Goal: Use online tool/utility: Utilize a website feature to perform a specific function

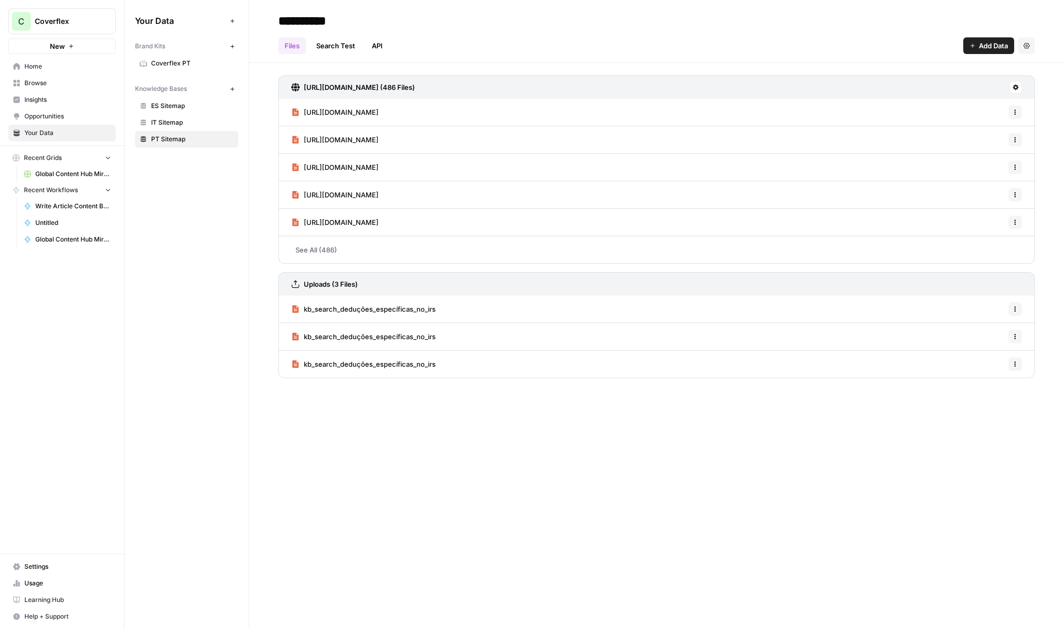
click at [58, 205] on span "Write Article Content Brief" at bounding box center [73, 206] width 76 height 9
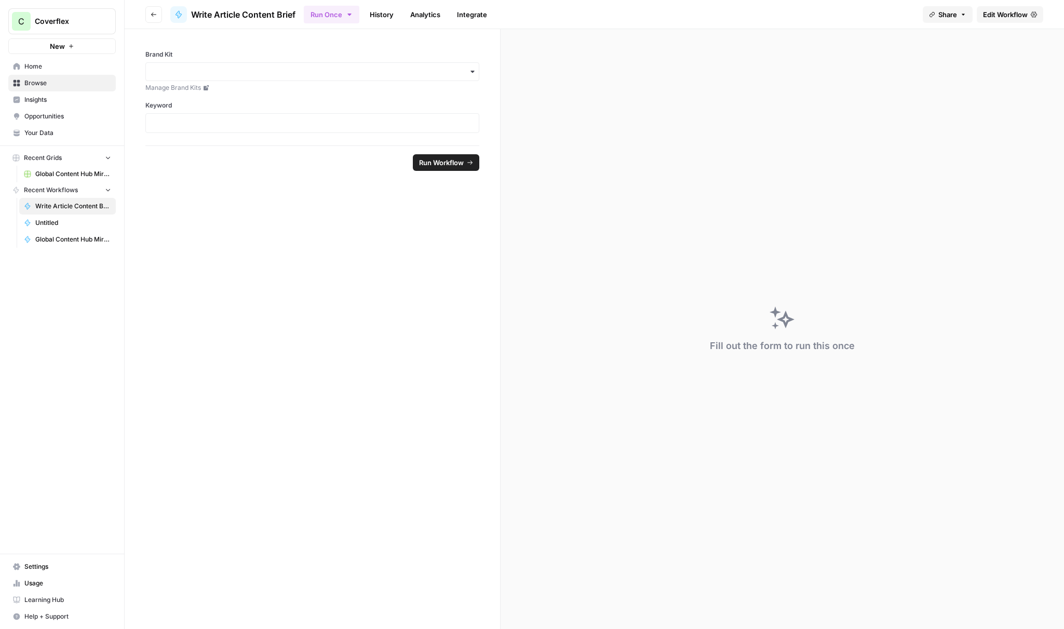
click at [72, 181] on link "Global Content Hub Mirror" at bounding box center [67, 174] width 97 height 17
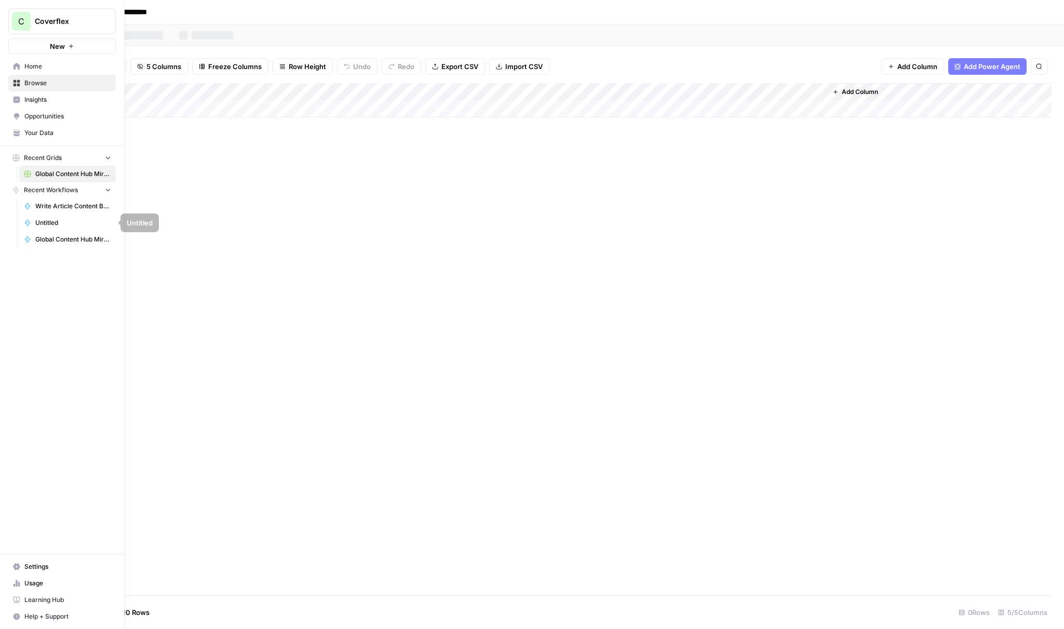
click at [52, 244] on link "Global Content Hub Mirror Engine" at bounding box center [67, 239] width 97 height 17
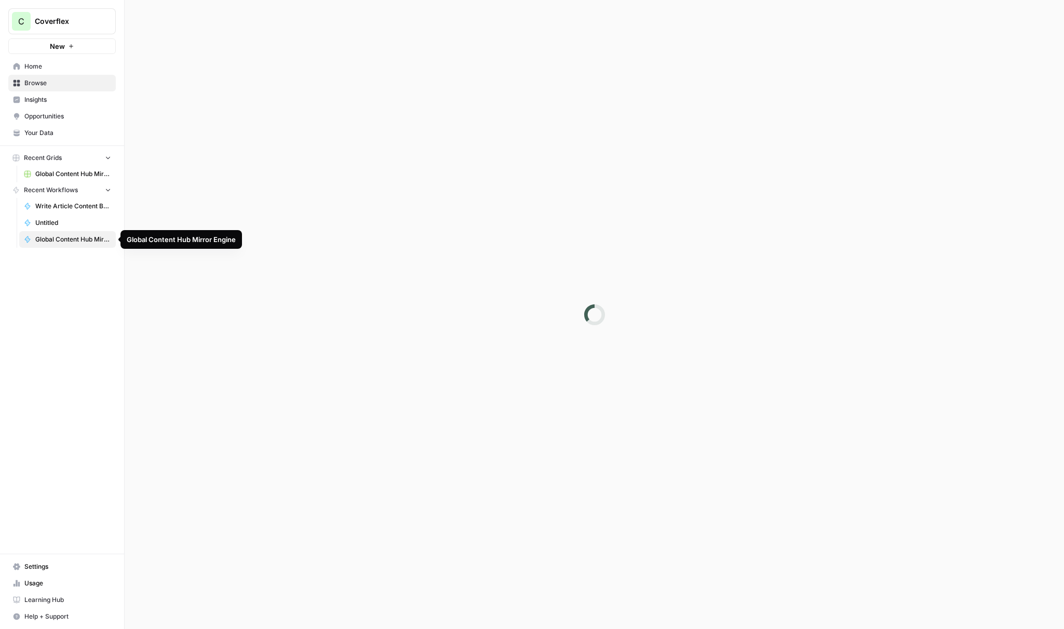
click at [60, 242] on span "Global Content Hub Mirror Engine" at bounding box center [73, 239] width 76 height 9
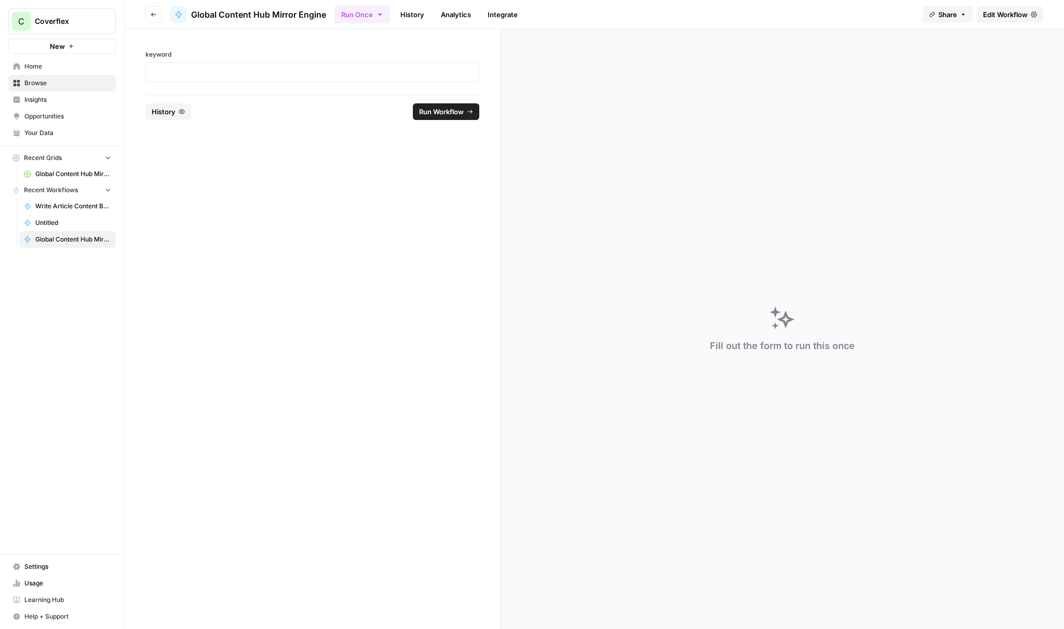
click at [428, 13] on link "History" at bounding box center [412, 14] width 36 height 17
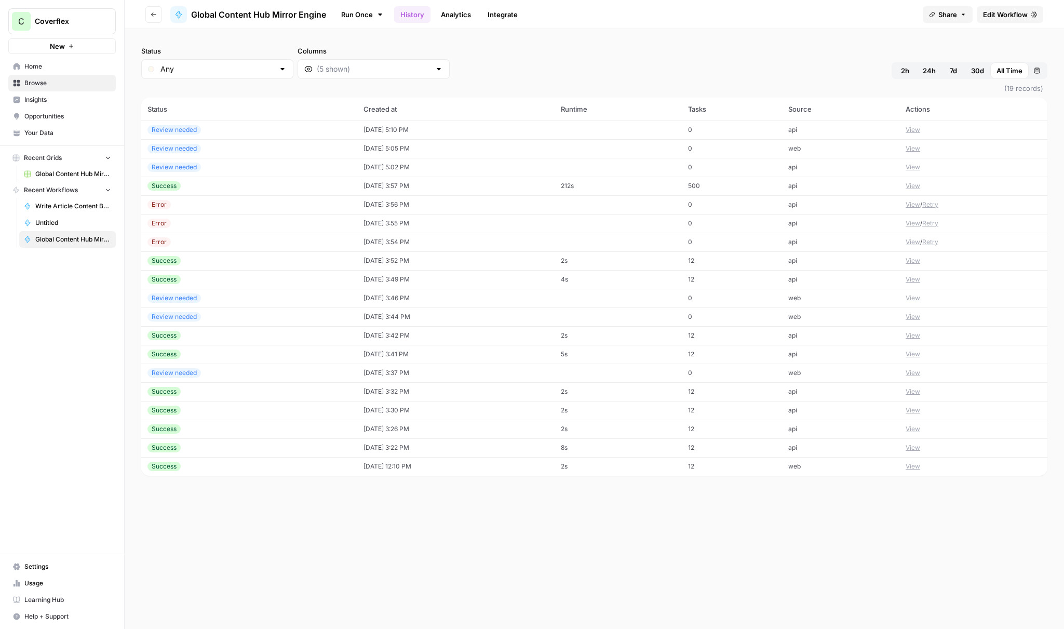
click at [240, 186] on div "Success" at bounding box center [250, 185] width 204 height 9
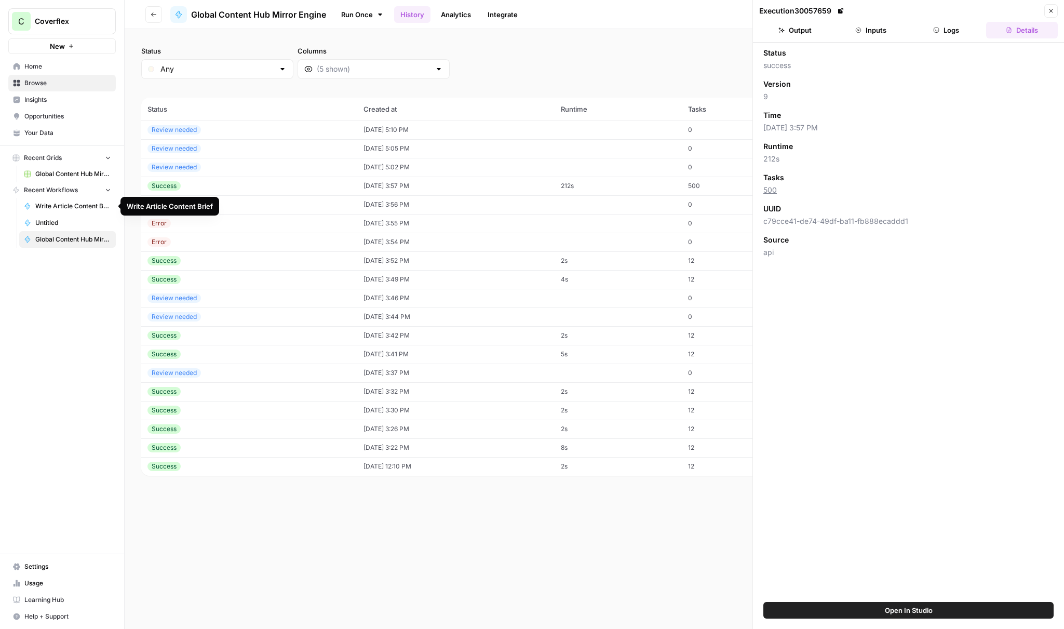
click at [83, 210] on span "Write Article Content Brief" at bounding box center [73, 206] width 76 height 9
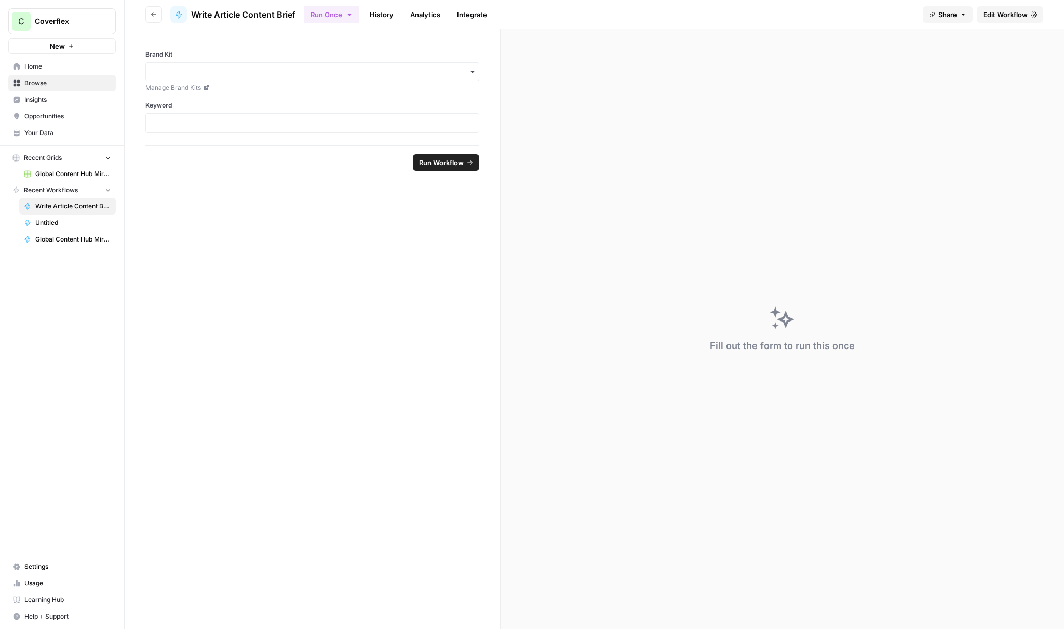
click at [392, 8] on link "History" at bounding box center [382, 14] width 36 height 17
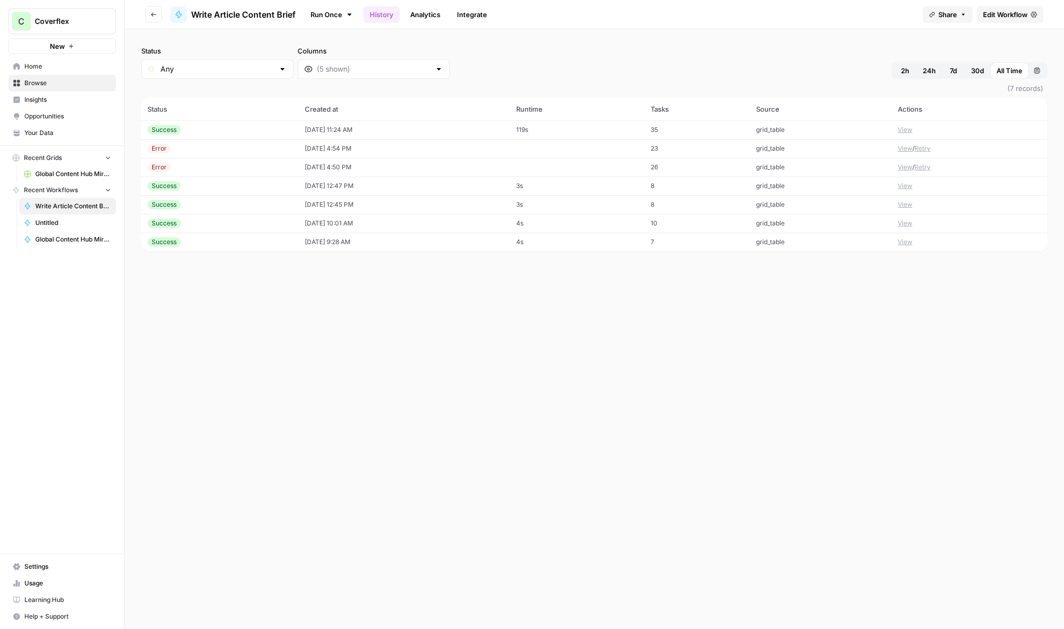
drag, startPoint x: 176, startPoint y: 133, endPoint x: 243, endPoint y: 134, distance: 66.5
click at [176, 133] on div "Success" at bounding box center [164, 129] width 33 height 9
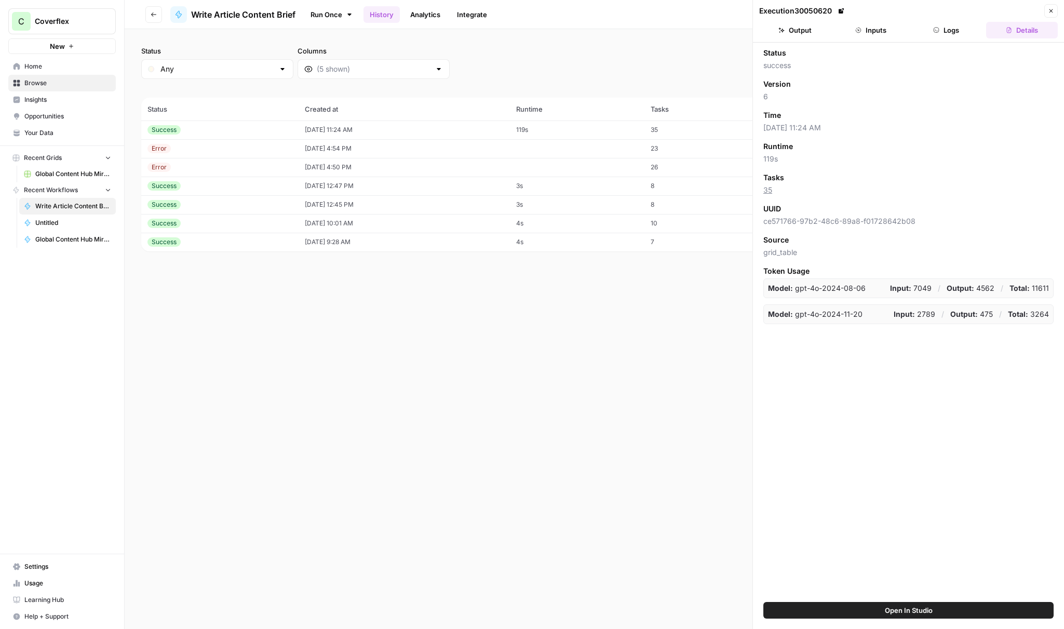
click at [927, 29] on button "Logs" at bounding box center [947, 30] width 72 height 17
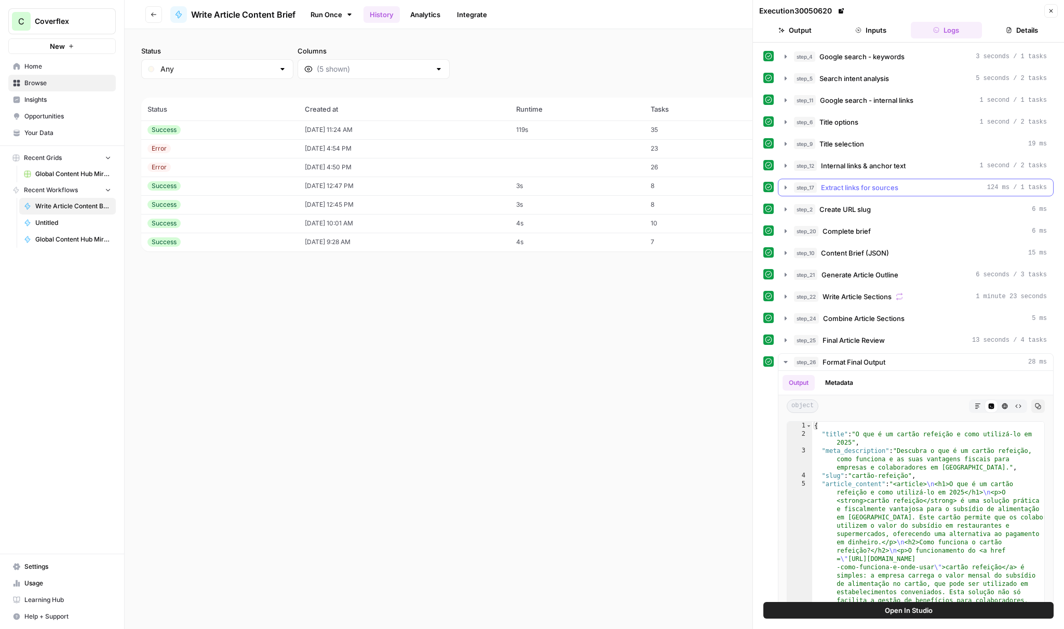
click at [886, 184] on span "Extract links for sources" at bounding box center [859, 187] width 77 height 10
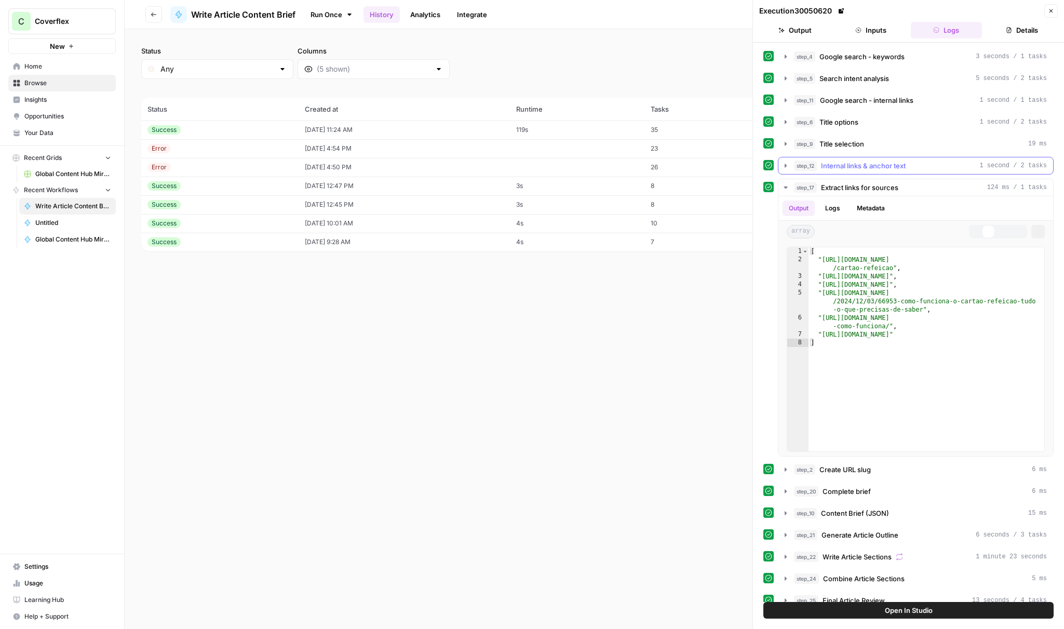
click at [886, 167] on span "Internal links & anchor text" at bounding box center [863, 165] width 85 height 10
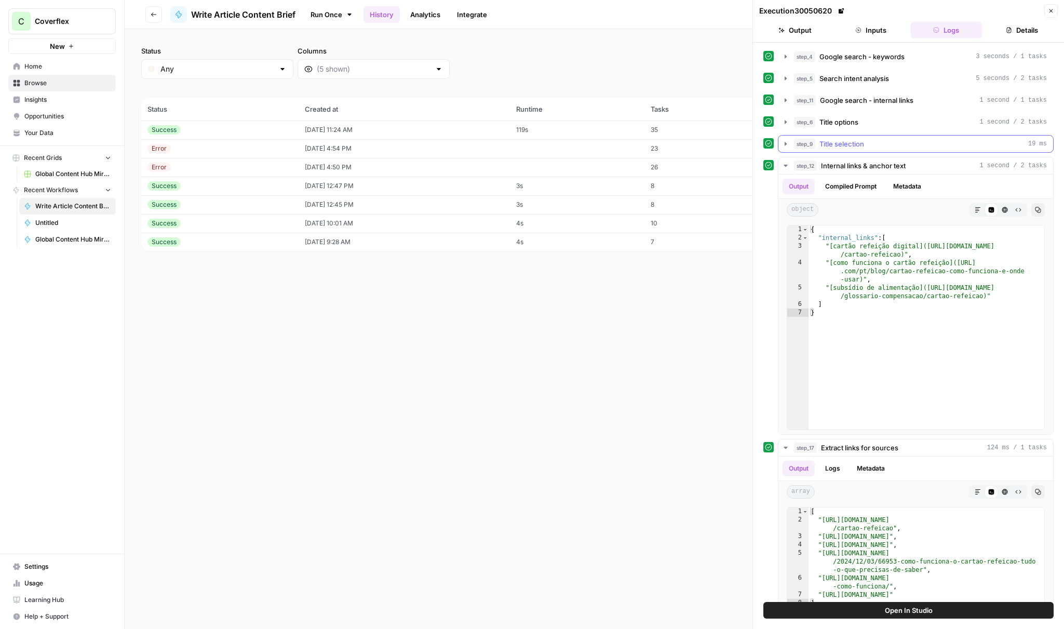
click at [878, 143] on div "step_9 Title selection 19 ms" at bounding box center [920, 144] width 253 height 10
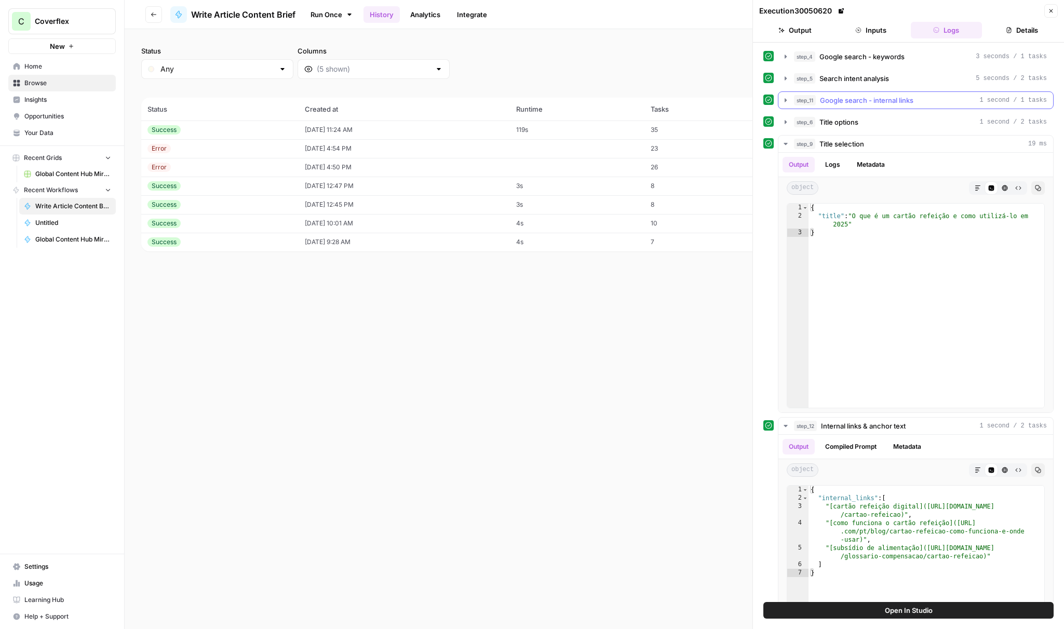
click at [882, 100] on span "Google search - internal links" at bounding box center [866, 100] width 93 height 10
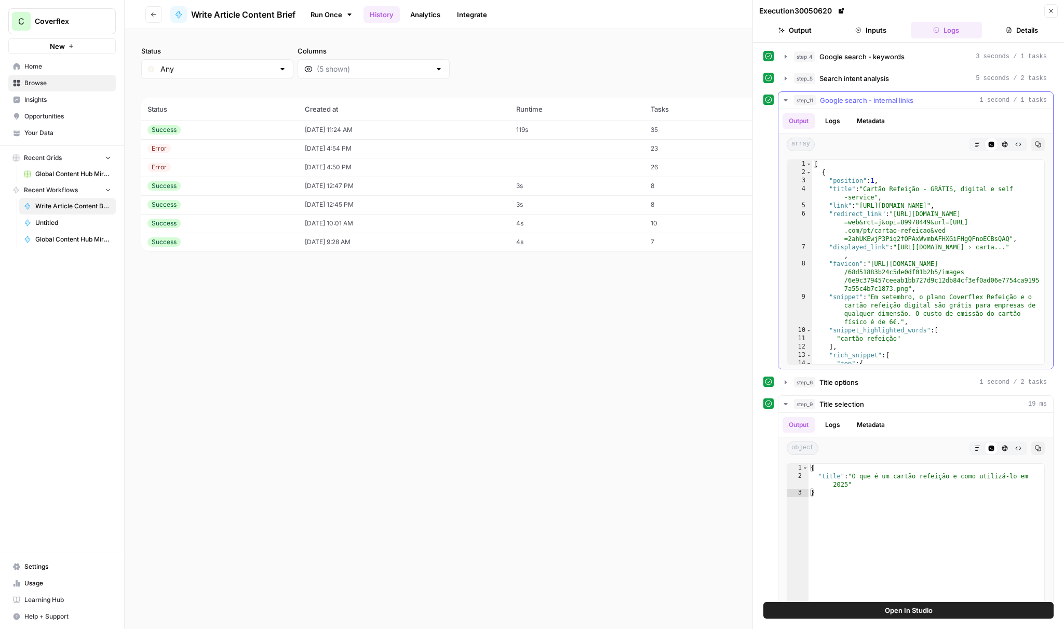
click at [877, 102] on span "Google search - internal links" at bounding box center [866, 100] width 93 height 10
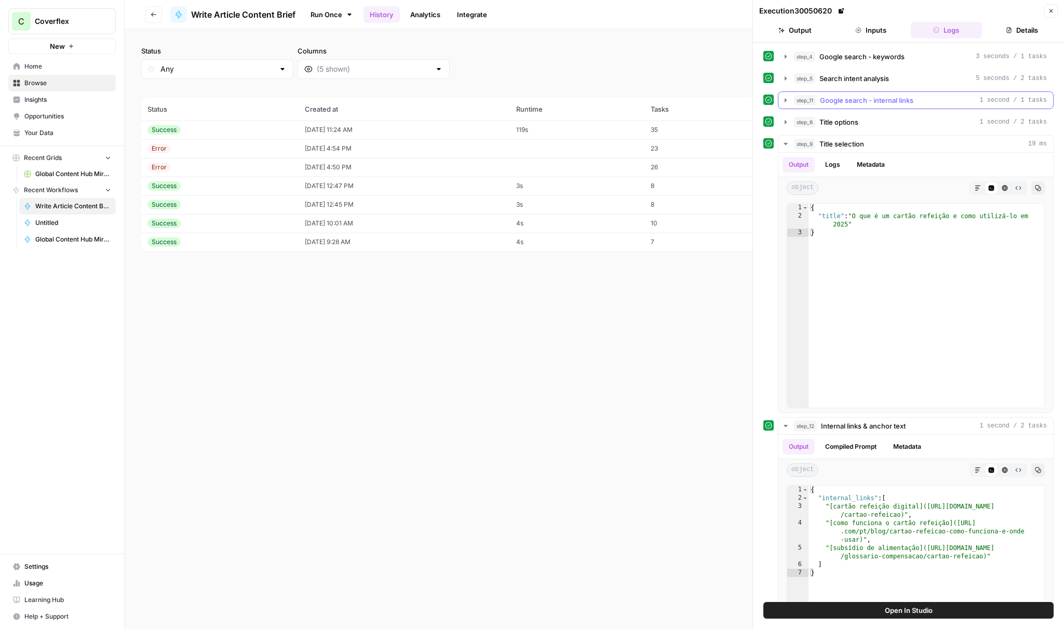
click at [876, 98] on span "Google search - internal links" at bounding box center [866, 100] width 93 height 10
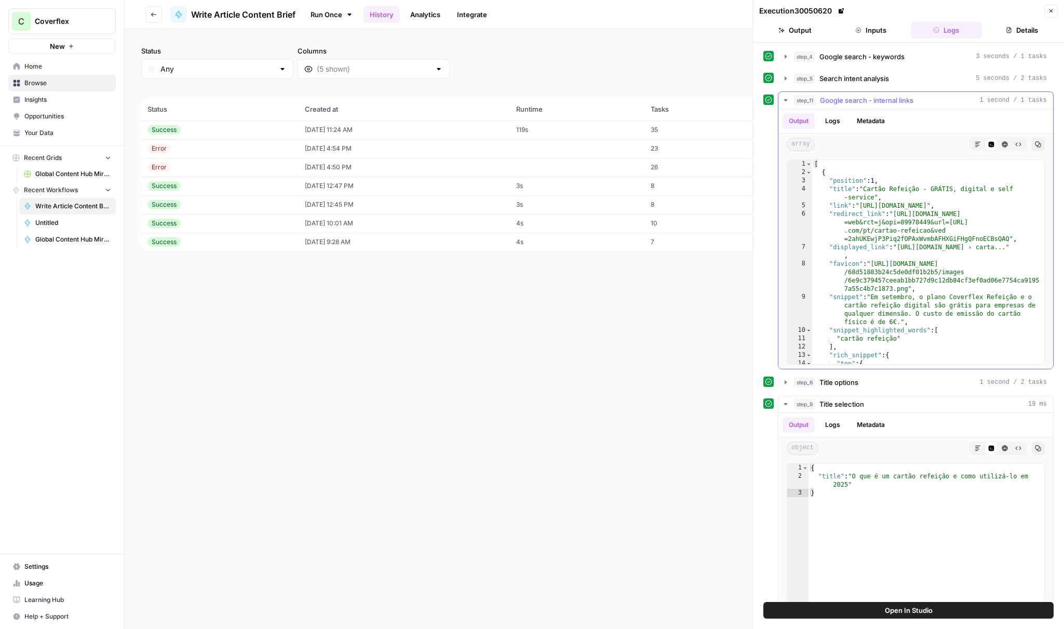
click at [836, 121] on button "Logs" at bounding box center [833, 121] width 28 height 16
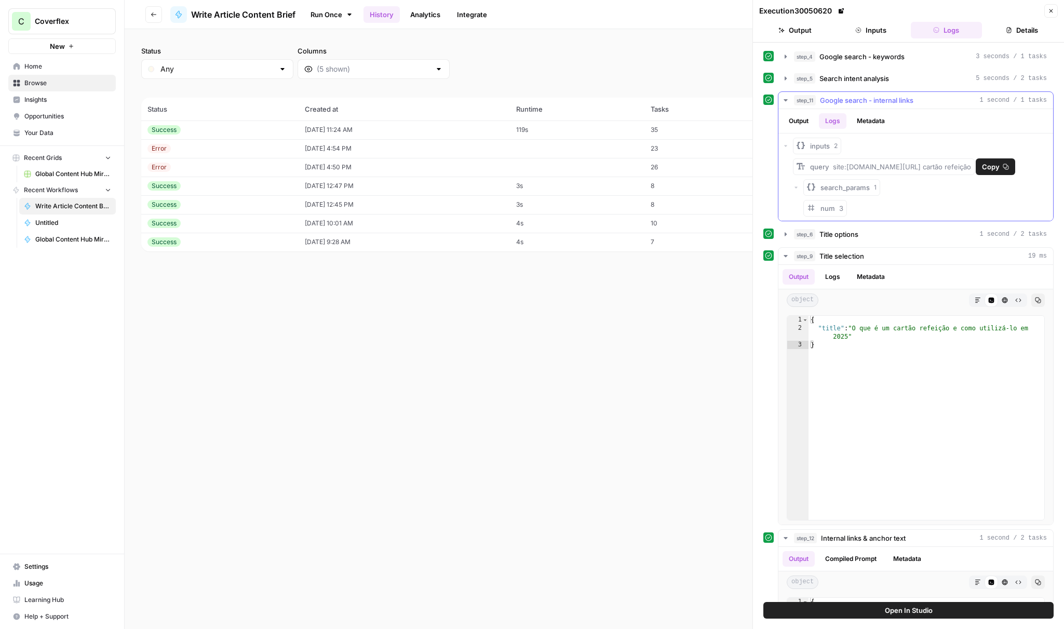
drag, startPoint x: 849, startPoint y: 166, endPoint x: 879, endPoint y: 167, distance: 29.6
click at [849, 166] on span "site:[DOMAIN_NAME][URL] cartão refeição" at bounding box center [902, 167] width 138 height 8
click at [839, 166] on span "site:[DOMAIN_NAME][URL] cartão refeição" at bounding box center [902, 167] width 138 height 8
click at [840, 166] on span "site:[DOMAIN_NAME][URL] cartão refeição" at bounding box center [902, 167] width 138 height 8
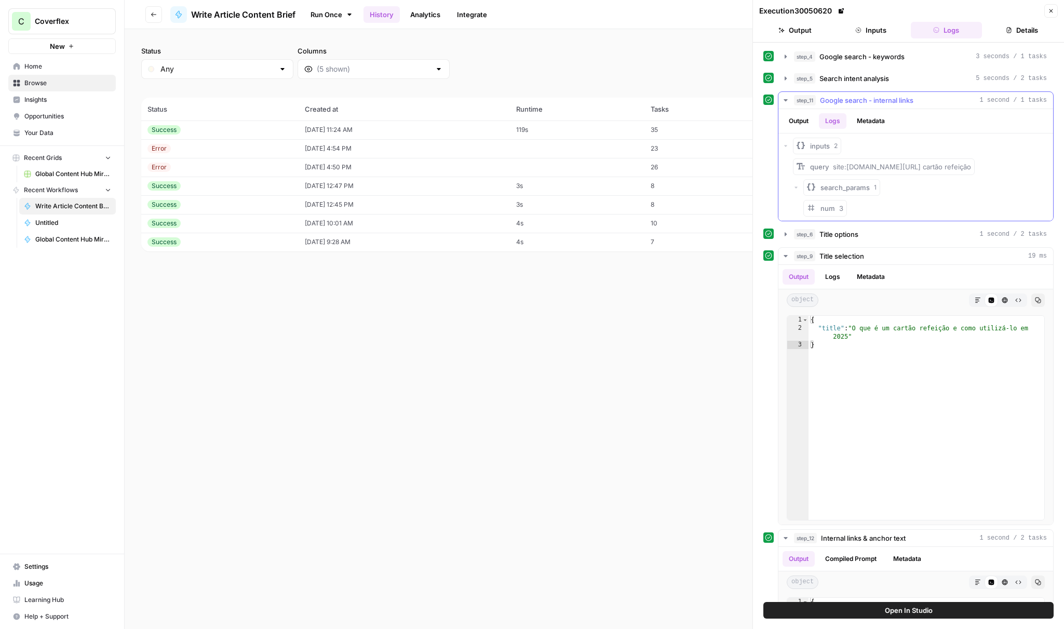
click at [1007, 165] on div "query site:[DOMAIN_NAME][URL] cartão refeição" at bounding box center [921, 166] width 256 height 17
click at [991, 167] on span "Copy" at bounding box center [991, 167] width 18 height 10
drag, startPoint x: 949, startPoint y: 102, endPoint x: 838, endPoint y: 101, distance: 111.7
click at [838, 101] on div "step_11 Google search - internal links 1 second / 1 tasks" at bounding box center [920, 100] width 253 height 10
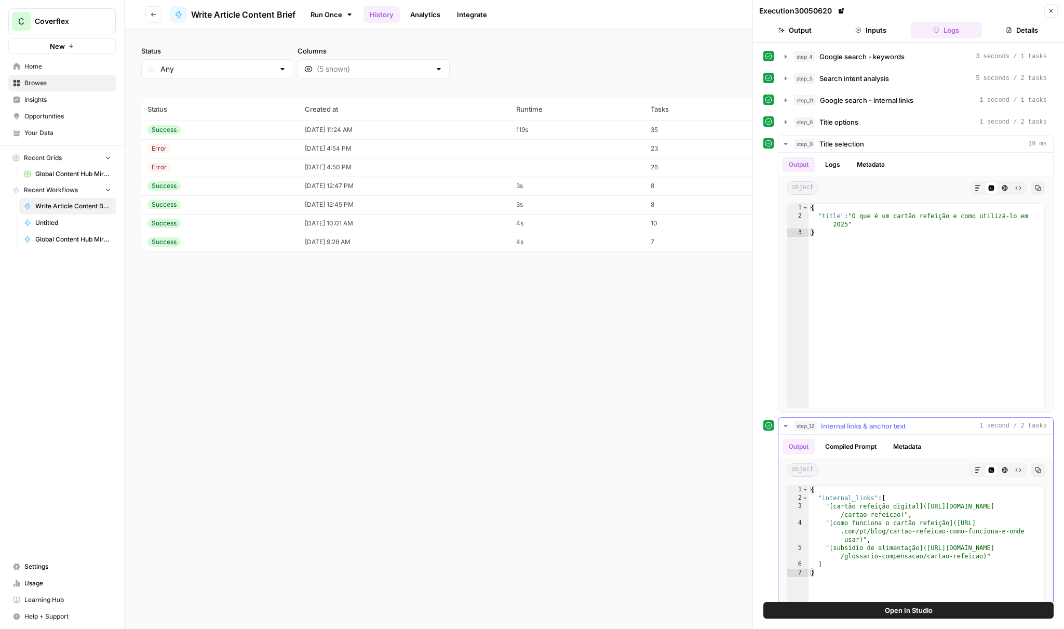
click at [876, 451] on button "Compiled Prompt" at bounding box center [851, 447] width 64 height 16
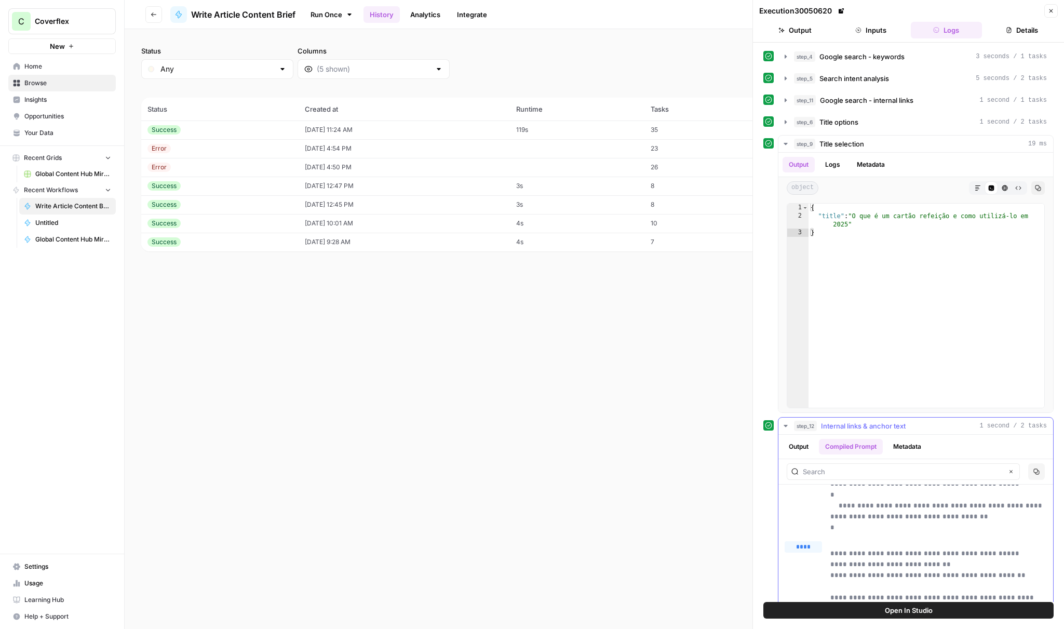
scroll to position [49, 0]
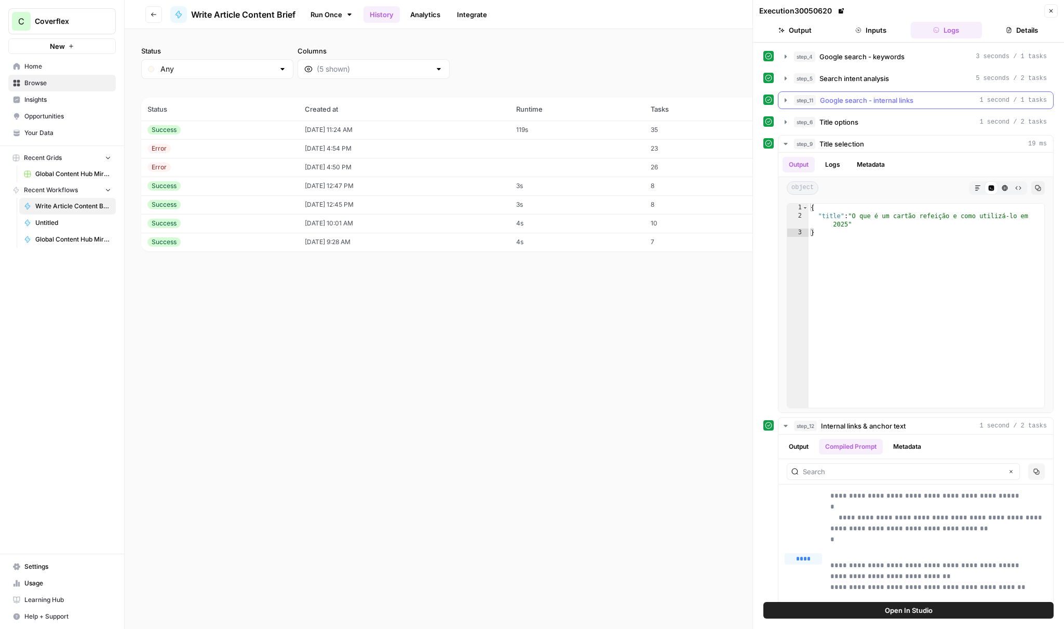
click at [845, 103] on span "Google search - internal links" at bounding box center [866, 100] width 93 height 10
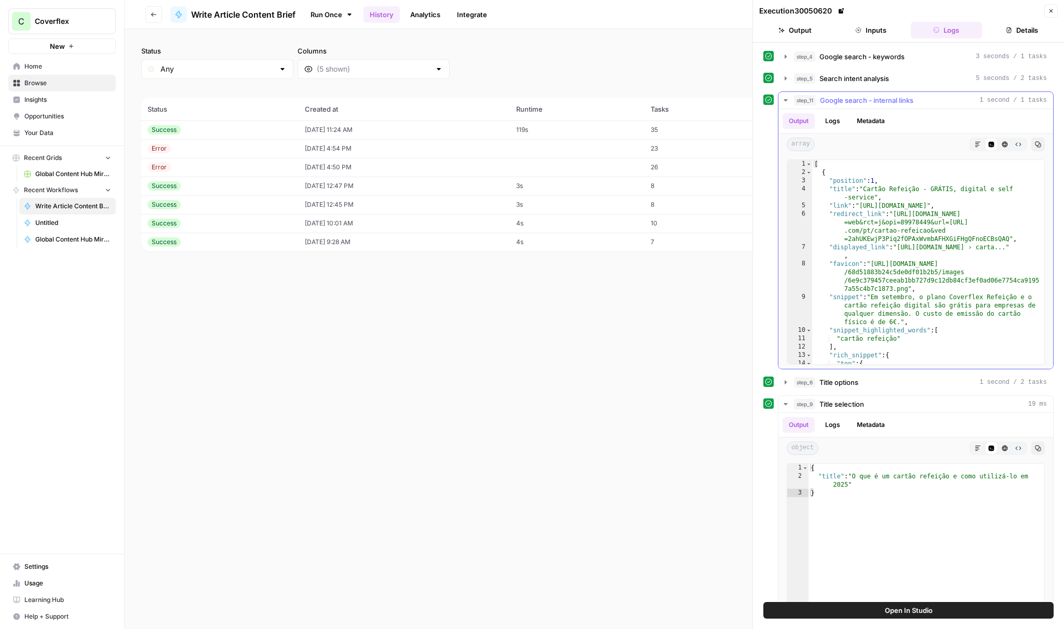
click at [837, 125] on button "Logs" at bounding box center [833, 121] width 28 height 16
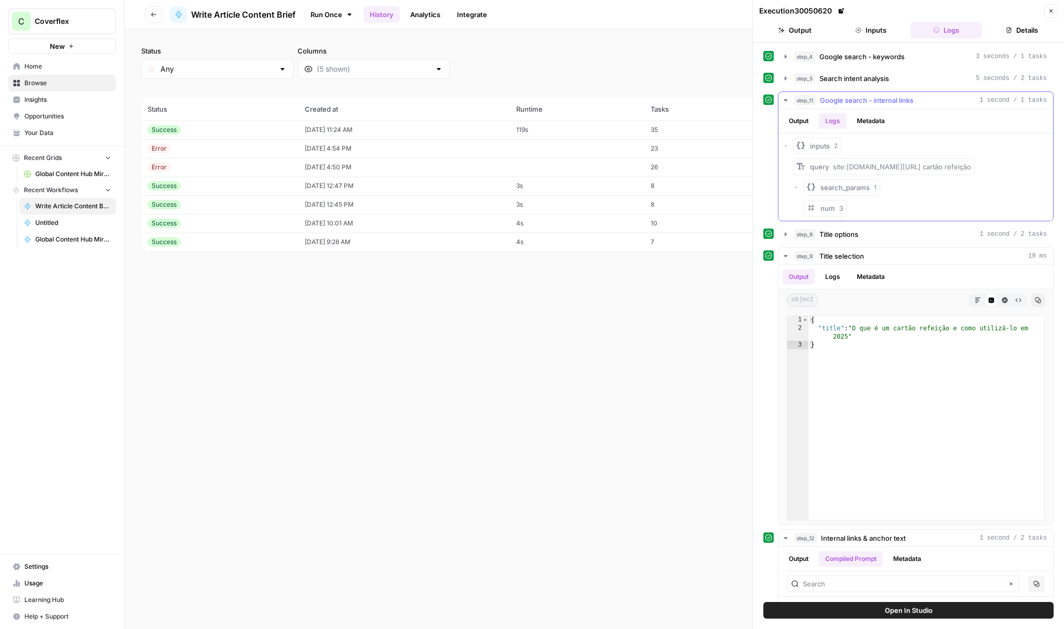
click at [812, 124] on button "Output" at bounding box center [799, 121] width 32 height 16
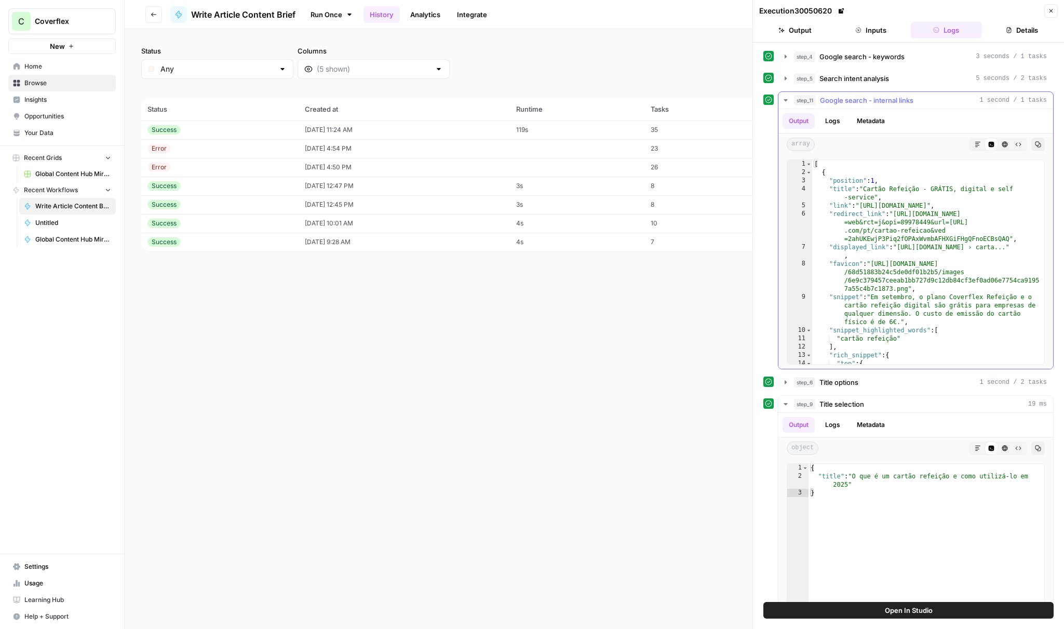
click at [838, 123] on button "Logs" at bounding box center [833, 121] width 28 height 16
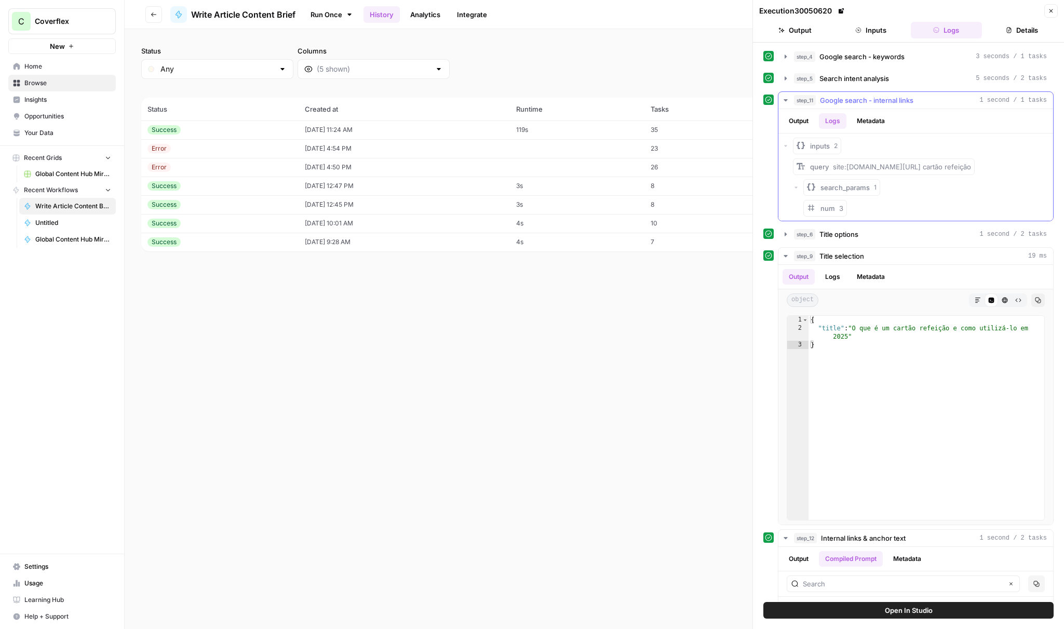
click at [812, 127] on button "Output" at bounding box center [799, 121] width 32 height 16
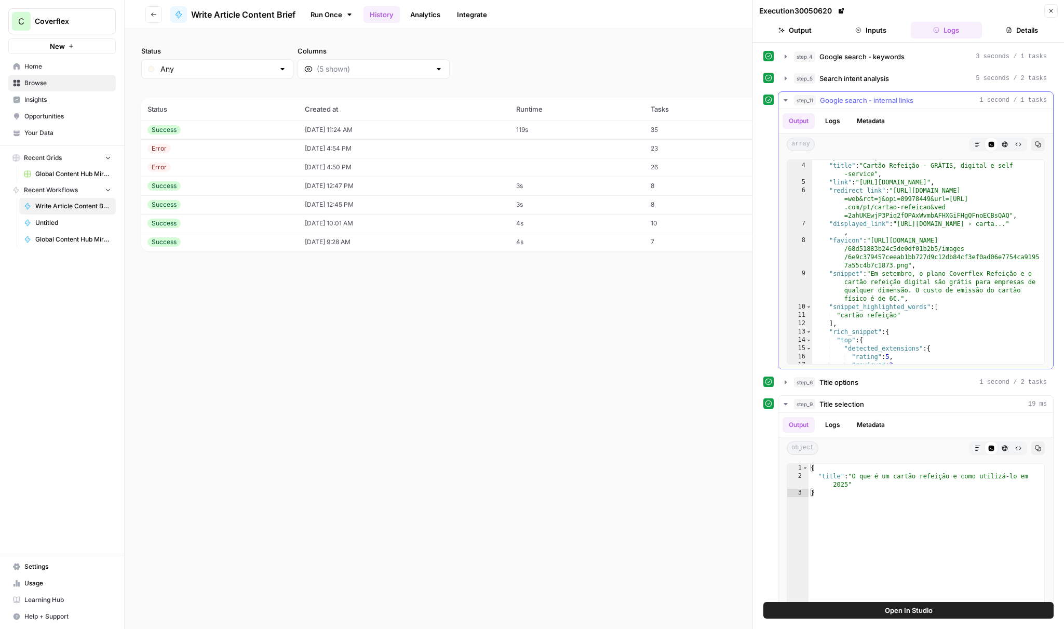
scroll to position [33, 0]
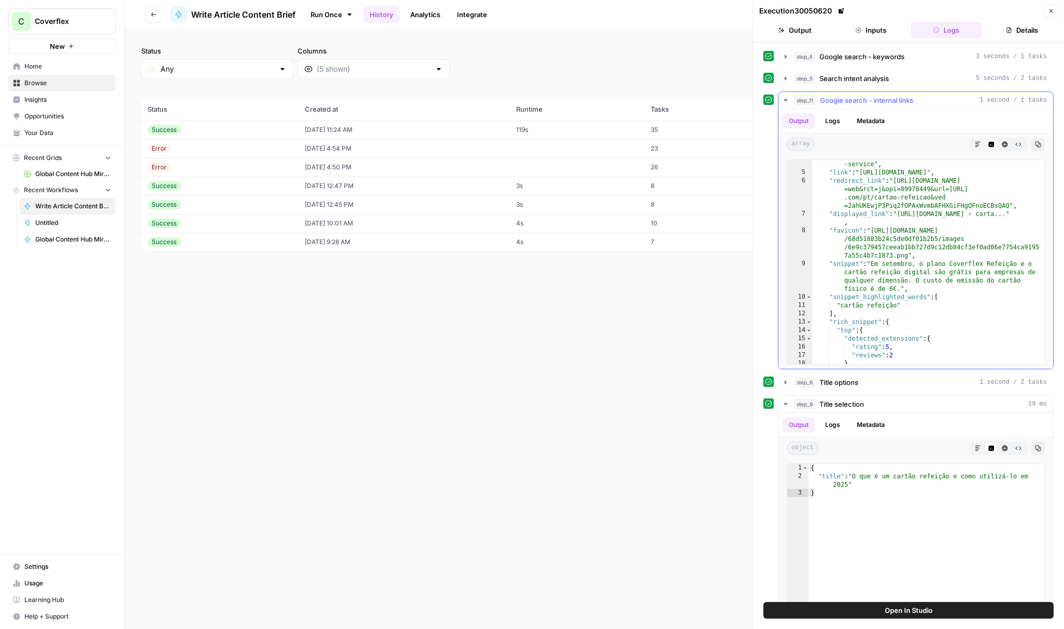
click at [888, 103] on span "Google search - internal links" at bounding box center [866, 100] width 93 height 10
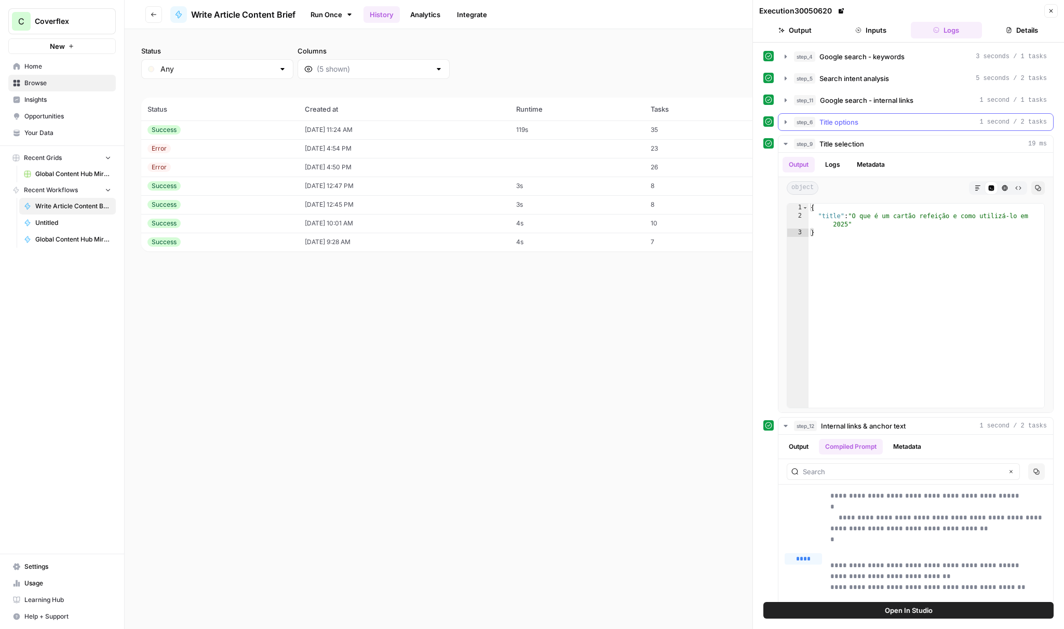
click at [843, 128] on button "step_6 Title options 1 second / 2 tasks" at bounding box center [916, 122] width 275 height 17
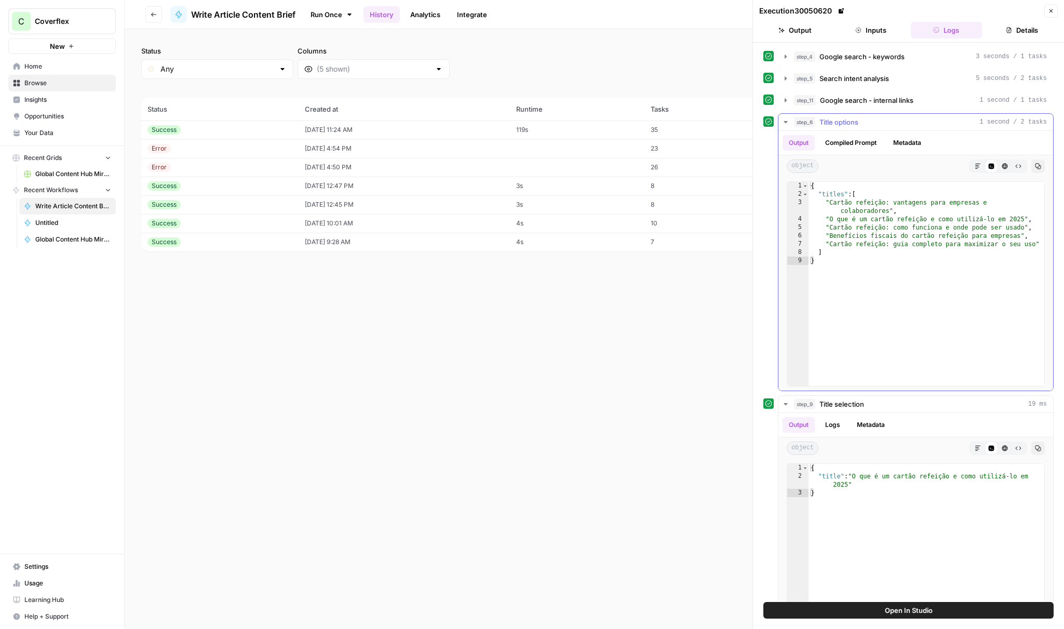
click at [868, 146] on button "Compiled Prompt" at bounding box center [851, 143] width 64 height 16
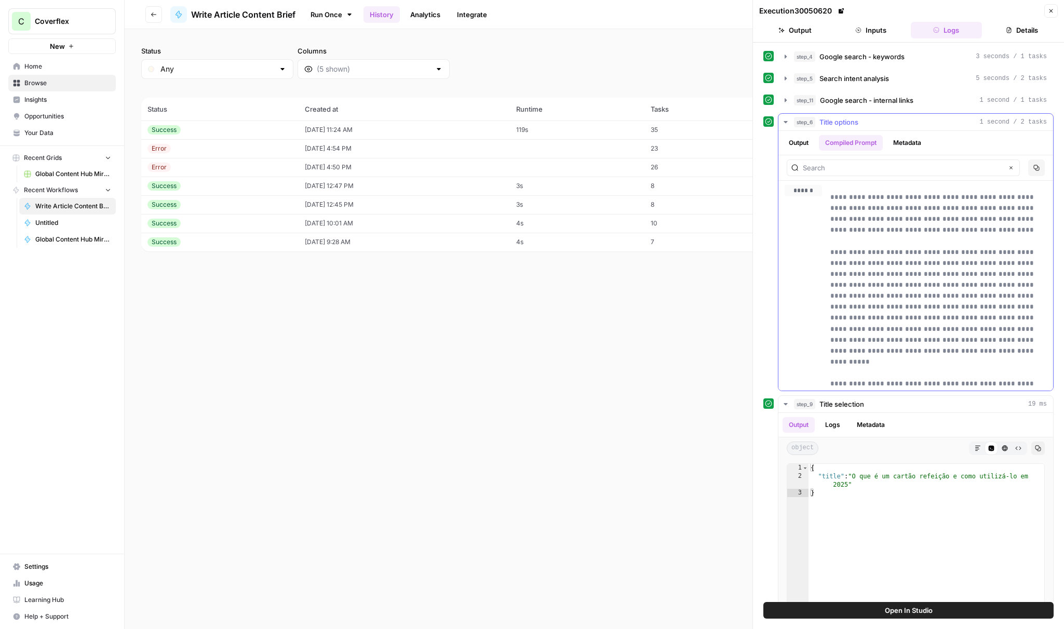
click at [814, 205] on span "****" at bounding box center [807, 204] width 13 height 8
